Goal: Find specific page/section: Find specific page/section

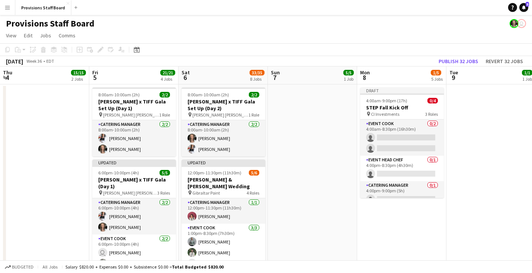
scroll to position [0, 230]
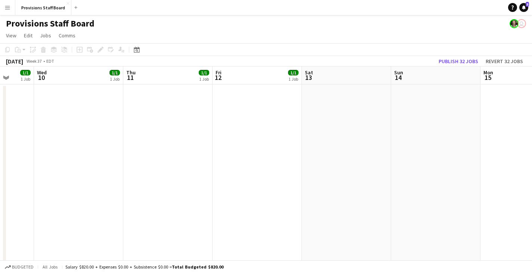
drag, startPoint x: 403, startPoint y: 79, endPoint x: 96, endPoint y: 124, distance: 310.3
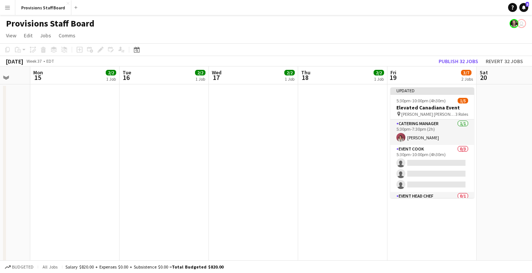
drag, startPoint x: 472, startPoint y: 78, endPoint x: 160, endPoint y: 101, distance: 312.8
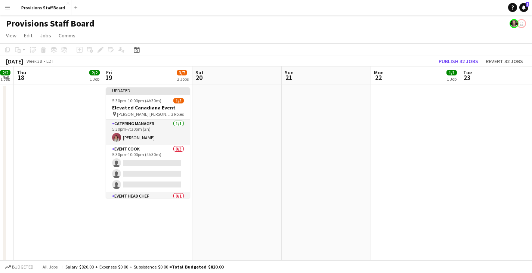
scroll to position [0, 255]
drag, startPoint x: 399, startPoint y: 77, endPoint x: 168, endPoint y: 81, distance: 230.2
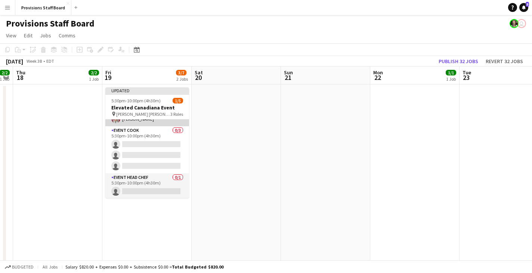
scroll to position [19, 0]
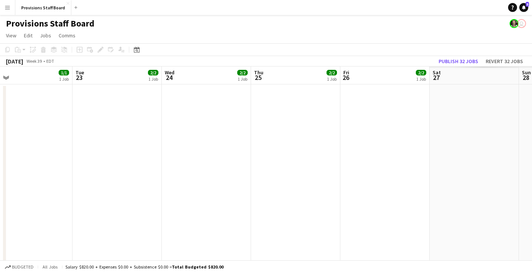
drag, startPoint x: 510, startPoint y: 74, endPoint x: 123, endPoint y: 93, distance: 387.5
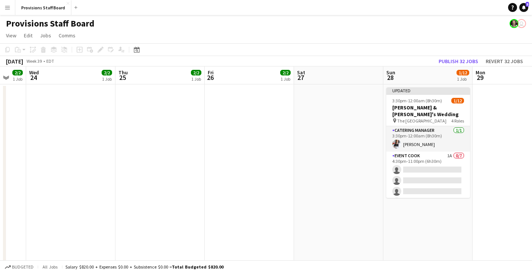
scroll to position [0, 267]
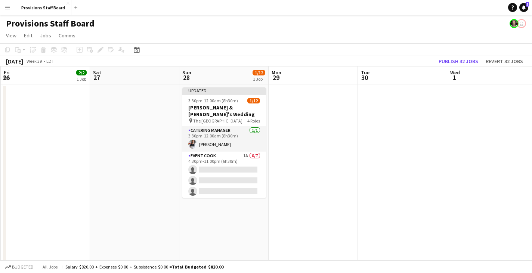
drag, startPoint x: 485, startPoint y: 78, endPoint x: 151, endPoint y: 86, distance: 334.5
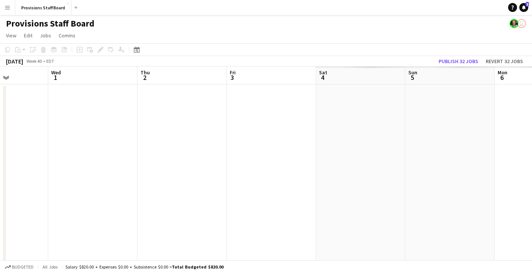
scroll to position [0, 243]
drag, startPoint x: 357, startPoint y: 95, endPoint x: 72, endPoint y: 100, distance: 285.1
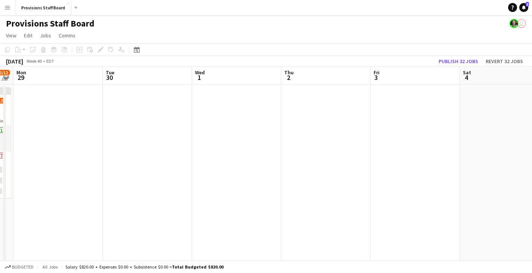
drag, startPoint x: 140, startPoint y: 81, endPoint x: 307, endPoint y: 81, distance: 166.6
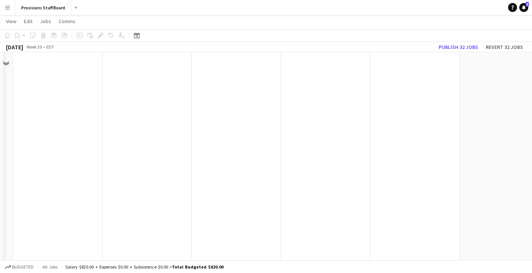
scroll to position [275, 0]
drag, startPoint x: 505, startPoint y: 68, endPoint x: 29, endPoint y: 99, distance: 476.6
click at [29, 99] on app-calendar-viewport "Wed 1 Thu 2 Fri 3 Sat 4 Sun 5 Mon 6 Tue 7 Wed 8 Thu 9 Fri 10 Sat 11" at bounding box center [266, 269] width 532 height 1030
drag, startPoint x: 483, startPoint y: 60, endPoint x: 0, endPoint y: 82, distance: 483.6
click at [0, 82] on html "Menu Boards Boards Boards All jobs Status Workforce Workforce My Workforce Recr…" at bounding box center [266, 261] width 532 height 1072
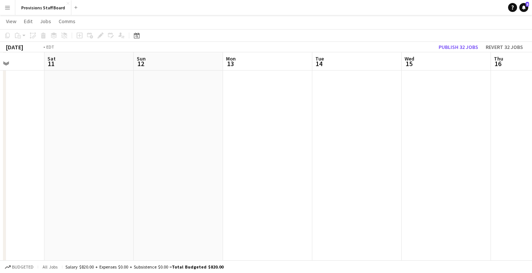
scroll to position [0, 256]
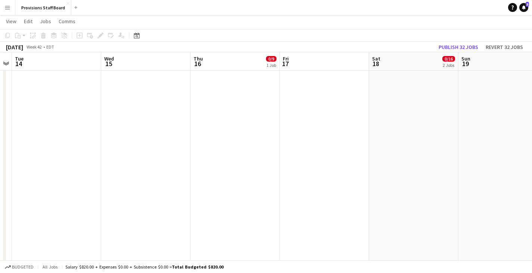
drag, startPoint x: 462, startPoint y: 67, endPoint x: 81, endPoint y: 91, distance: 382.2
click at [81, 91] on app-calendar-viewport "Sat 11 Sun 12 Mon 13 Tue 14 Wed 15 Thu 16 0/9 1 Job Fri 17 Sat 18 0/16 2 Jobs S…" at bounding box center [266, 269] width 532 height 1030
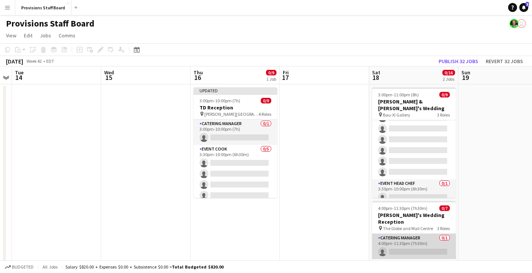
scroll to position [0, 0]
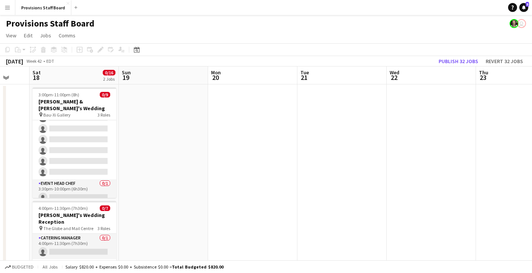
drag, startPoint x: 218, startPoint y: 77, endPoint x: 85, endPoint y: 76, distance: 133.0
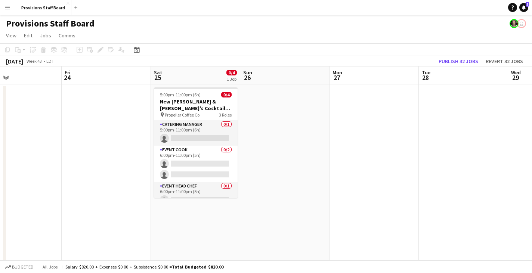
scroll to position [0, 223]
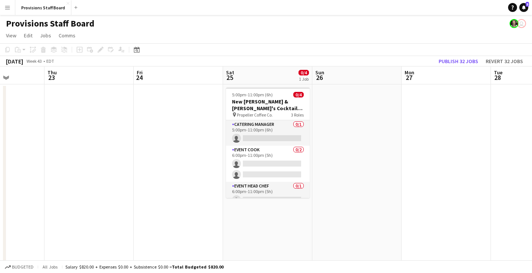
drag, startPoint x: 498, startPoint y: 72, endPoint x: 157, endPoint y: 89, distance: 342.2
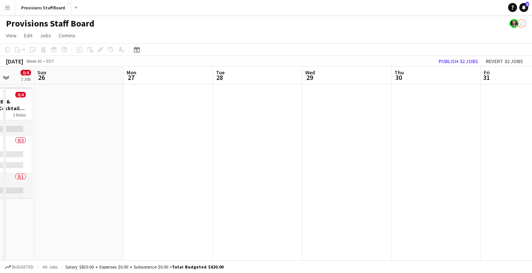
scroll to position [0, 241]
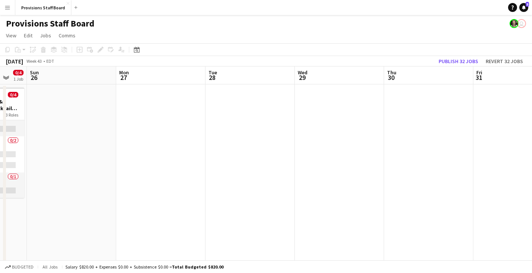
drag, startPoint x: 491, startPoint y: 78, endPoint x: 145, endPoint y: 77, distance: 346.7
